Goal: Task Accomplishment & Management: Manage account settings

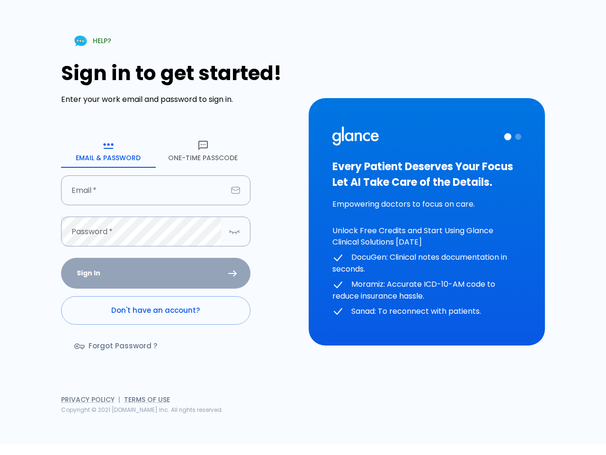
click at [440, 421] on div "HELP? Sign in to get started! Enter your work email and password to sign in. Em…" at bounding box center [297, 216] width 595 height 455
click at [108, 151] on icon "button" at bounding box center [108, 145] width 11 height 11
click at [203, 151] on icon "button" at bounding box center [202, 145] width 11 height 11
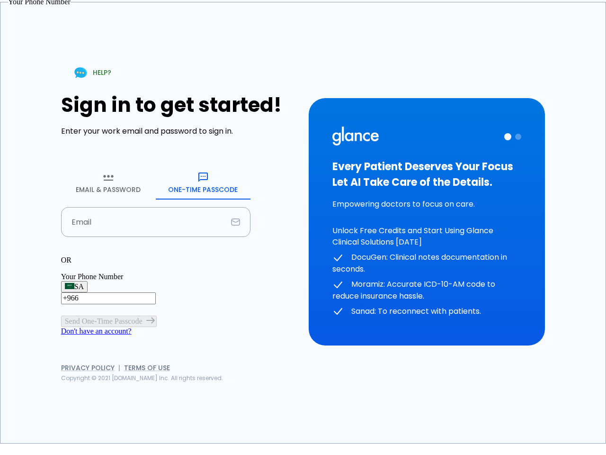
click at [156, 207] on input "text" at bounding box center [144, 222] width 166 height 30
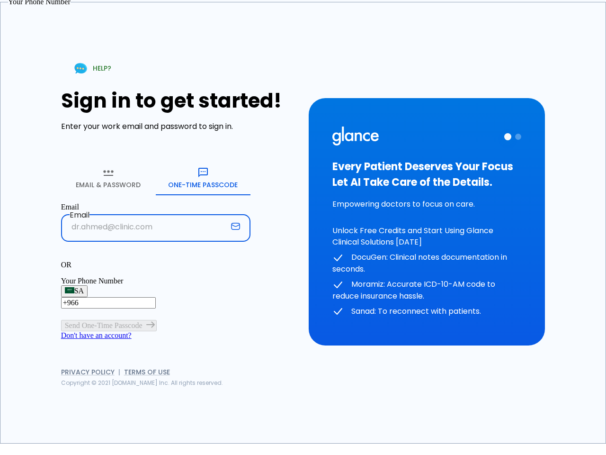
click at [156, 260] on p "OR" at bounding box center [155, 264] width 189 height 9
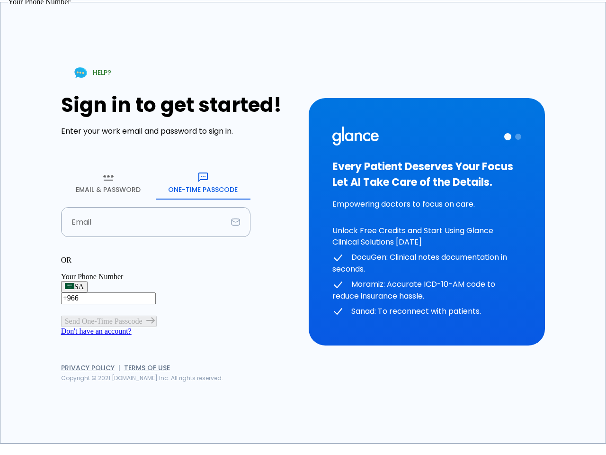
click at [234, 256] on div "OR" at bounding box center [155, 260] width 189 height 9
click at [427, 222] on div "Every Patient Deserves Your Focus Let AI Take Care of the Details. Empowering d…" at bounding box center [426, 221] width 189 height 191
